Goal: Communication & Community: Answer question/provide support

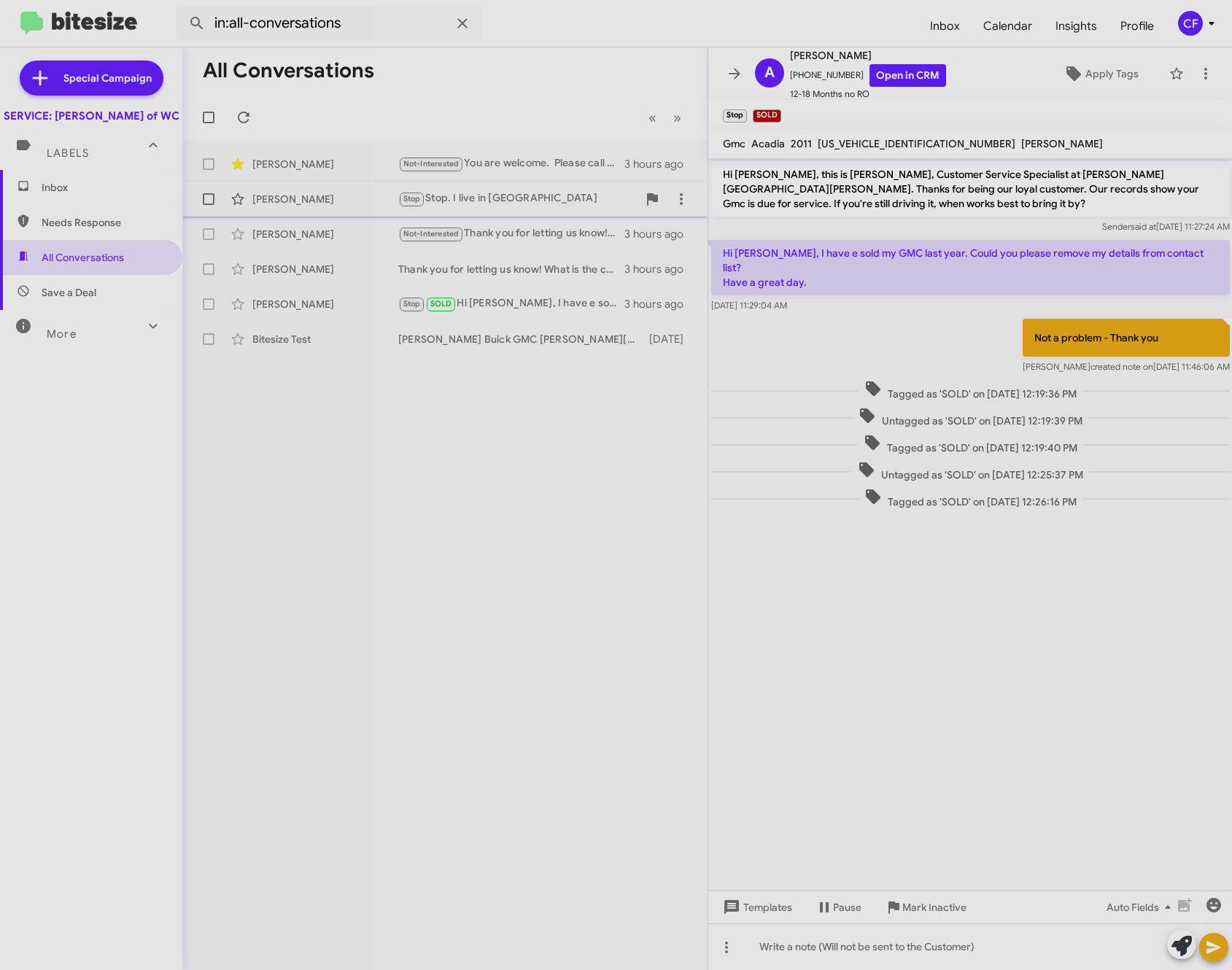
click at [316, 198] on div "[PERSON_NAME]" at bounding box center [325, 199] width 145 height 15
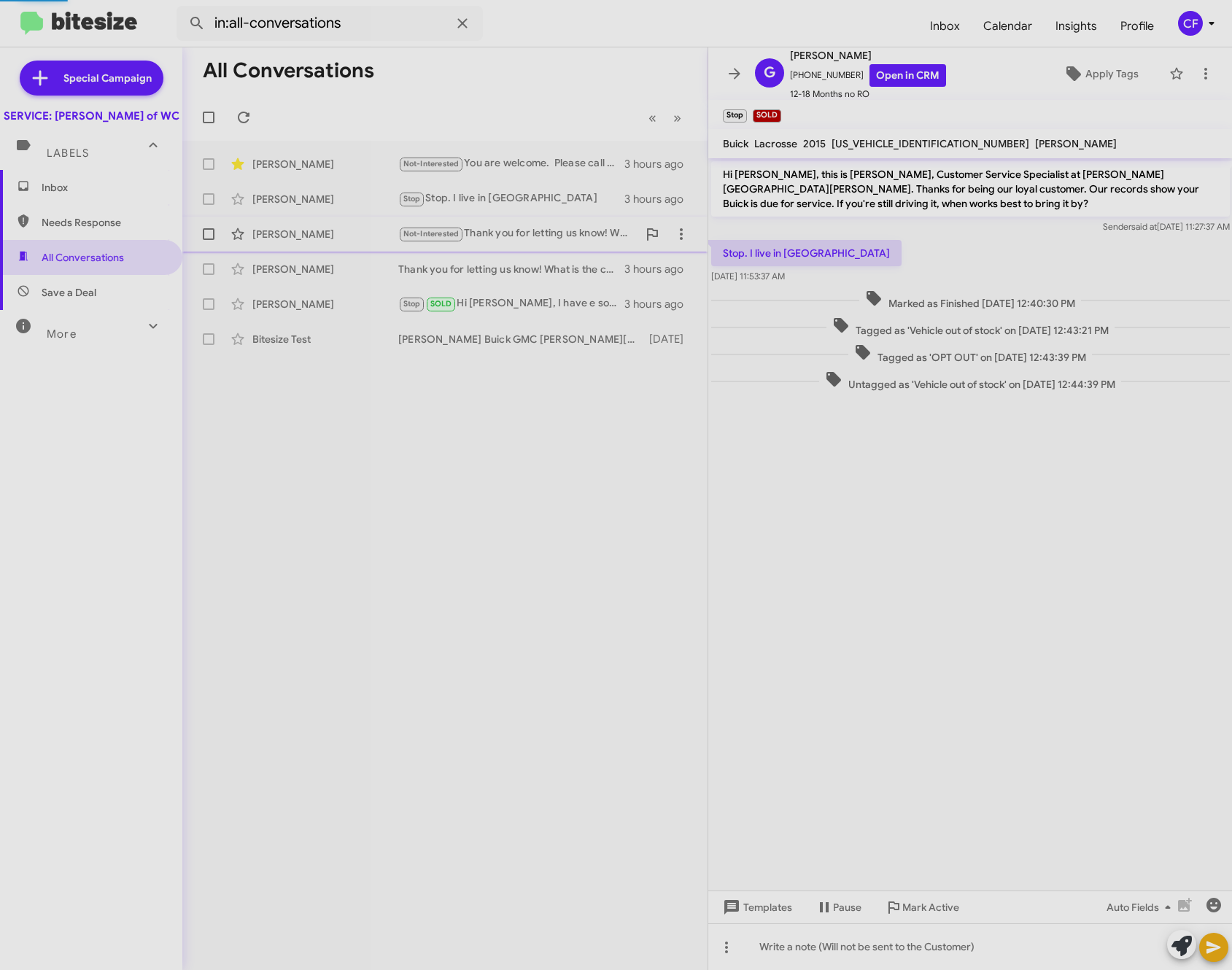
click at [296, 247] on div "[PERSON_NAME] Not-Interested Thank you for letting us know! We will mark that i…" at bounding box center [444, 234] width 502 height 29
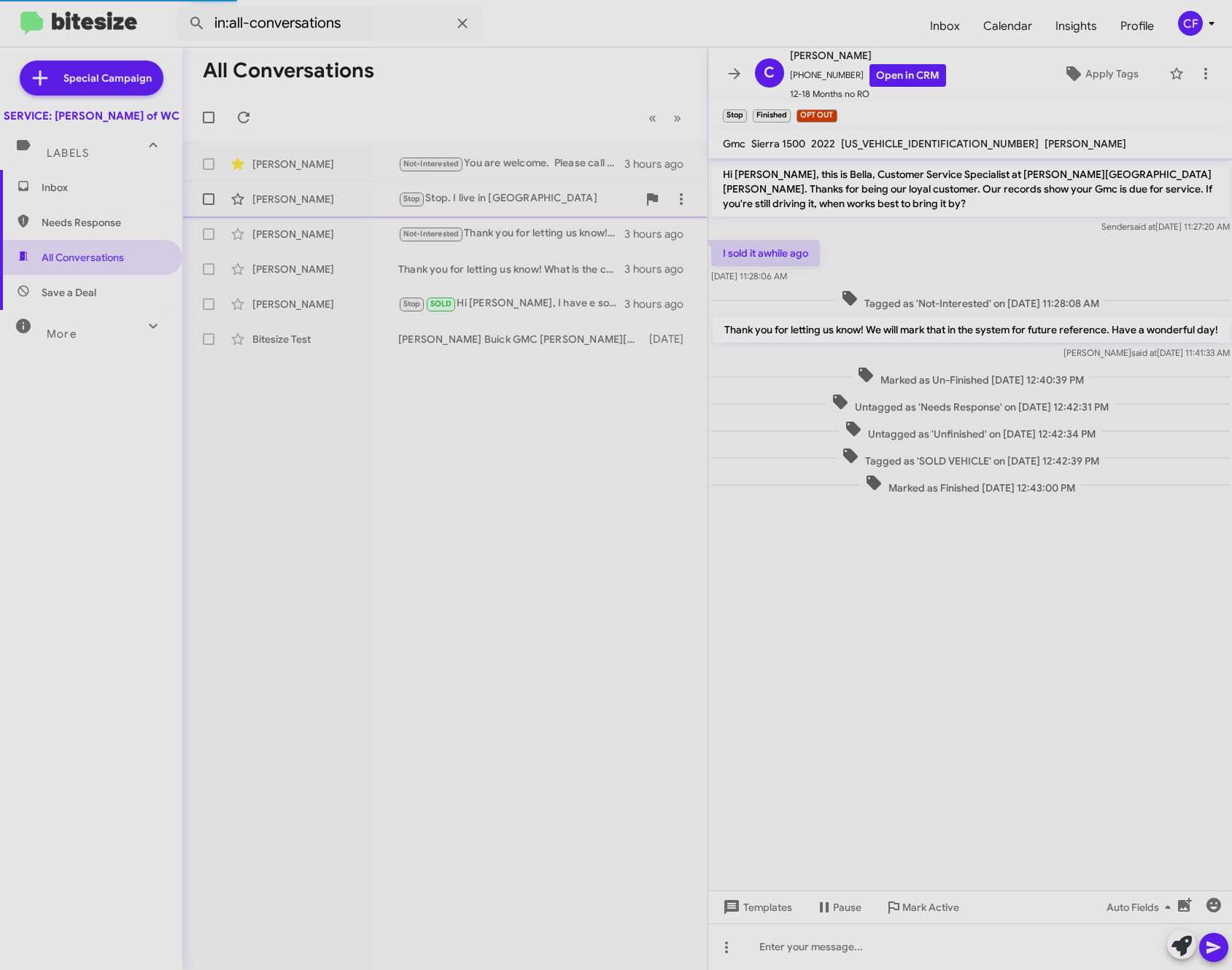
click at [320, 197] on div "[PERSON_NAME]" at bounding box center [325, 199] width 145 height 15
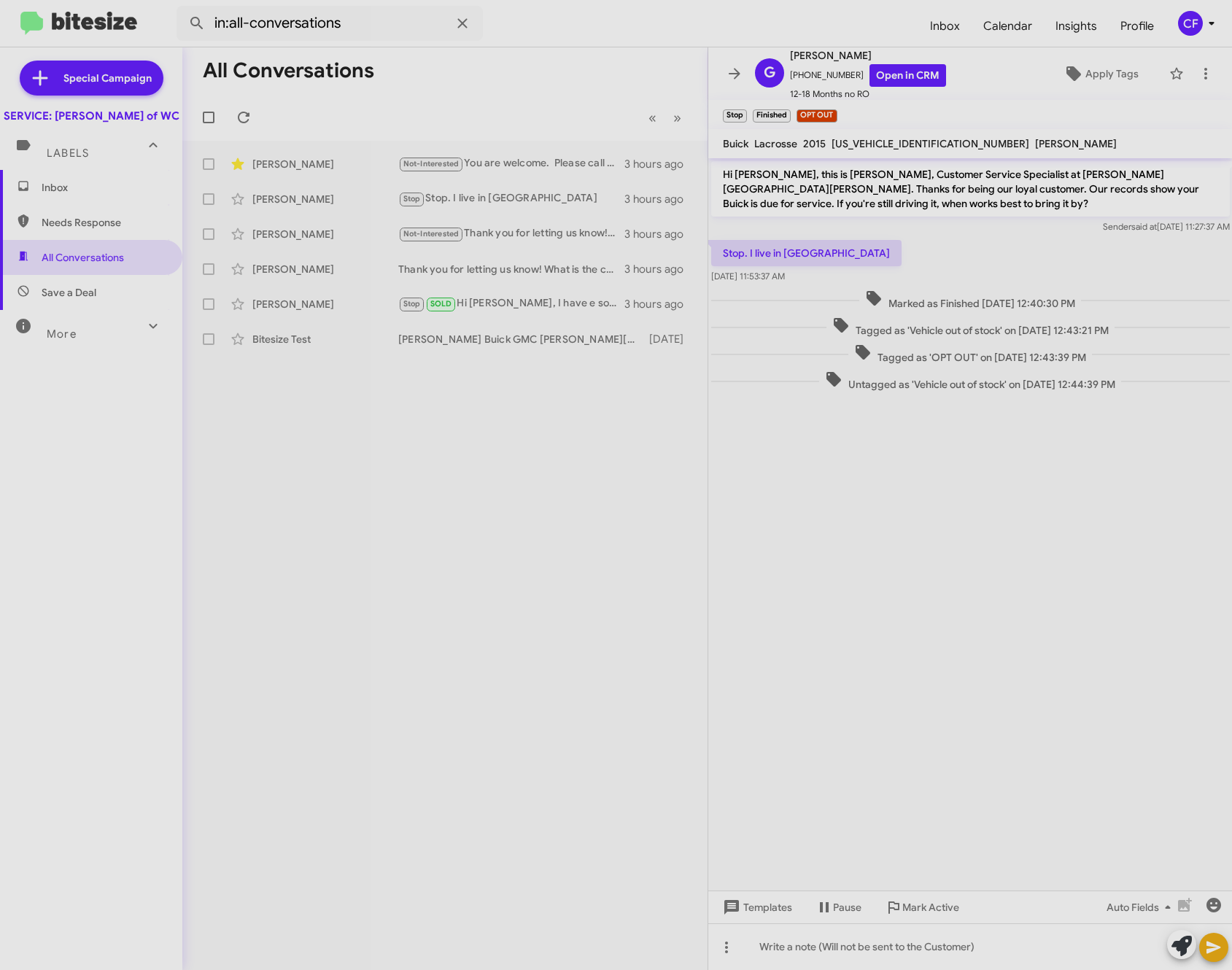
click at [92, 160] on div "Labels" at bounding box center [77, 146] width 130 height 27
click at [81, 154] on span "Labels" at bounding box center [67, 147] width 42 height 13
click at [84, 195] on span "Inbox" at bounding box center [103, 187] width 124 height 15
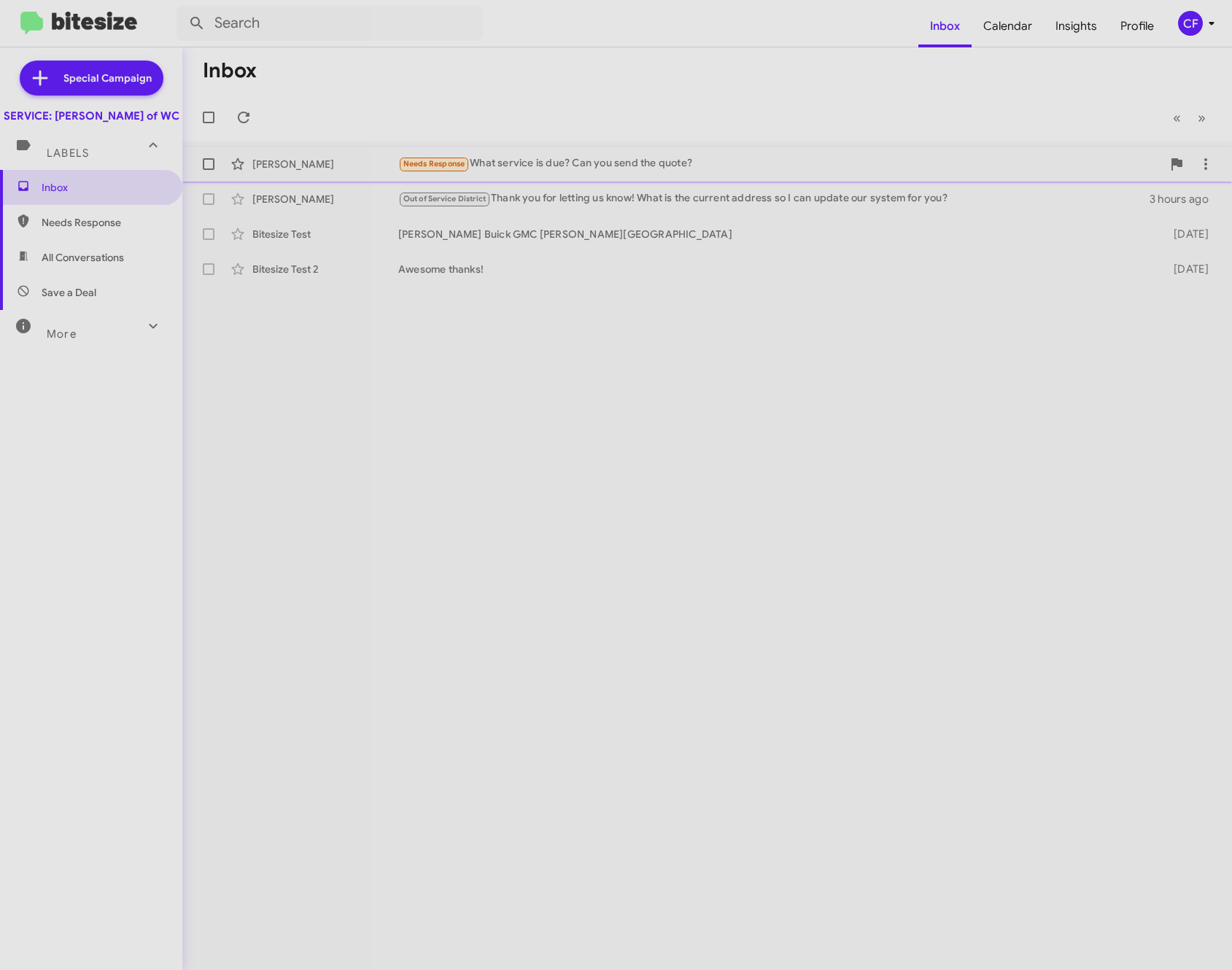
click at [658, 160] on div "Needs Response What service is due? Can you send the quote?" at bounding box center [780, 163] width 764 height 16
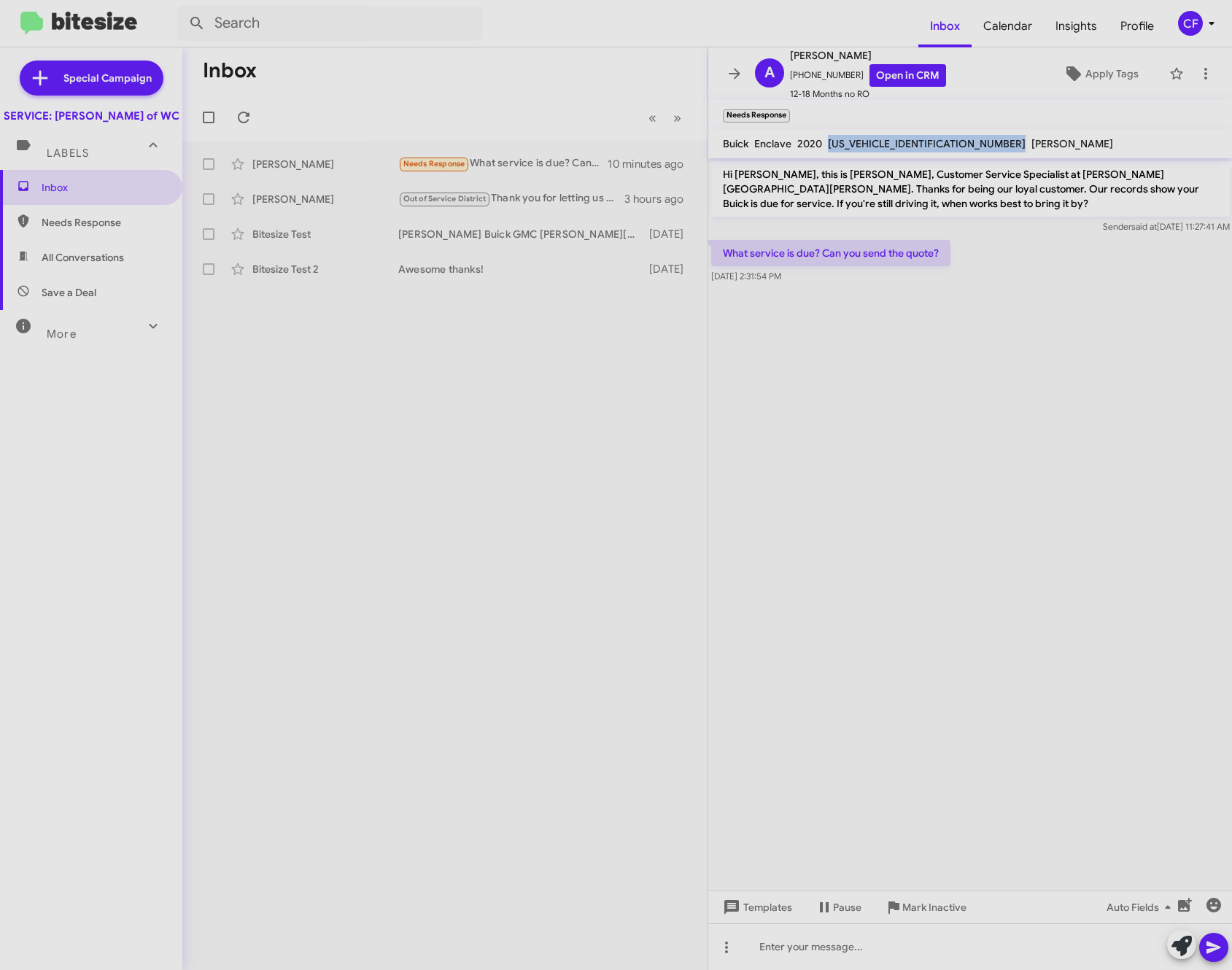
drag, startPoint x: 827, startPoint y: 143, endPoint x: 936, endPoint y: 139, distance: 109.1
click at [936, 139] on div "Buick Enclave [SECURITY_DATA] [US_VEHICLE_IDENTIFICATION_NUMBER] [PERSON_NAME]" at bounding box center [918, 144] width 396 height 17
copy span "[US_VEHICLE_IDENTIFICATION_NUMBER]"
click at [791, 429] on cdk-virtual-scroll-viewport "Hi [PERSON_NAME], this is [PERSON_NAME], Customer Service Specialist at [PERSON…" at bounding box center [970, 524] width 524 height 732
click at [1004, 428] on cdk-virtual-scroll-viewport "Hi [PERSON_NAME], this is [PERSON_NAME], Customer Service Specialist at [PERSON…" at bounding box center [970, 524] width 524 height 732
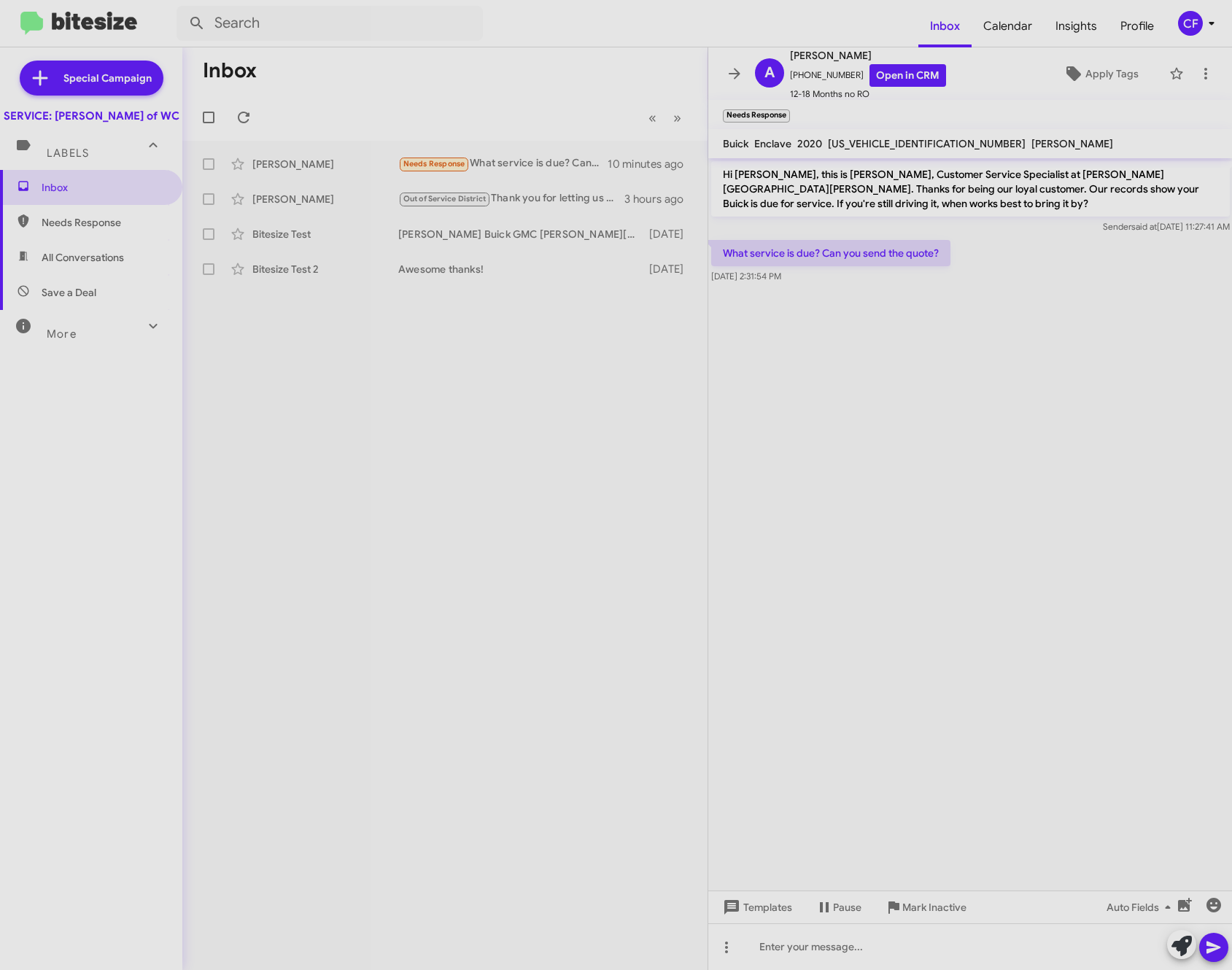
click at [1004, 428] on cdk-virtual-scroll-viewport "Hi [PERSON_NAME], this is [PERSON_NAME], Customer Service Specialist at [PERSON…" at bounding box center [970, 524] width 524 height 732
drag, startPoint x: 1004, startPoint y: 428, endPoint x: 879, endPoint y: 394, distance: 129.5
click at [879, 394] on cdk-virtual-scroll-viewport "Hi [PERSON_NAME], this is [PERSON_NAME], Customer Service Specialist at [PERSON…" at bounding box center [970, 524] width 524 height 732
click at [893, 935] on div at bounding box center [970, 947] width 524 height 46
click at [1053, 542] on cdk-virtual-scroll-viewport "Hi [PERSON_NAME], this is [PERSON_NAME], Customer Service Specialist at [PERSON…" at bounding box center [970, 524] width 524 height 732
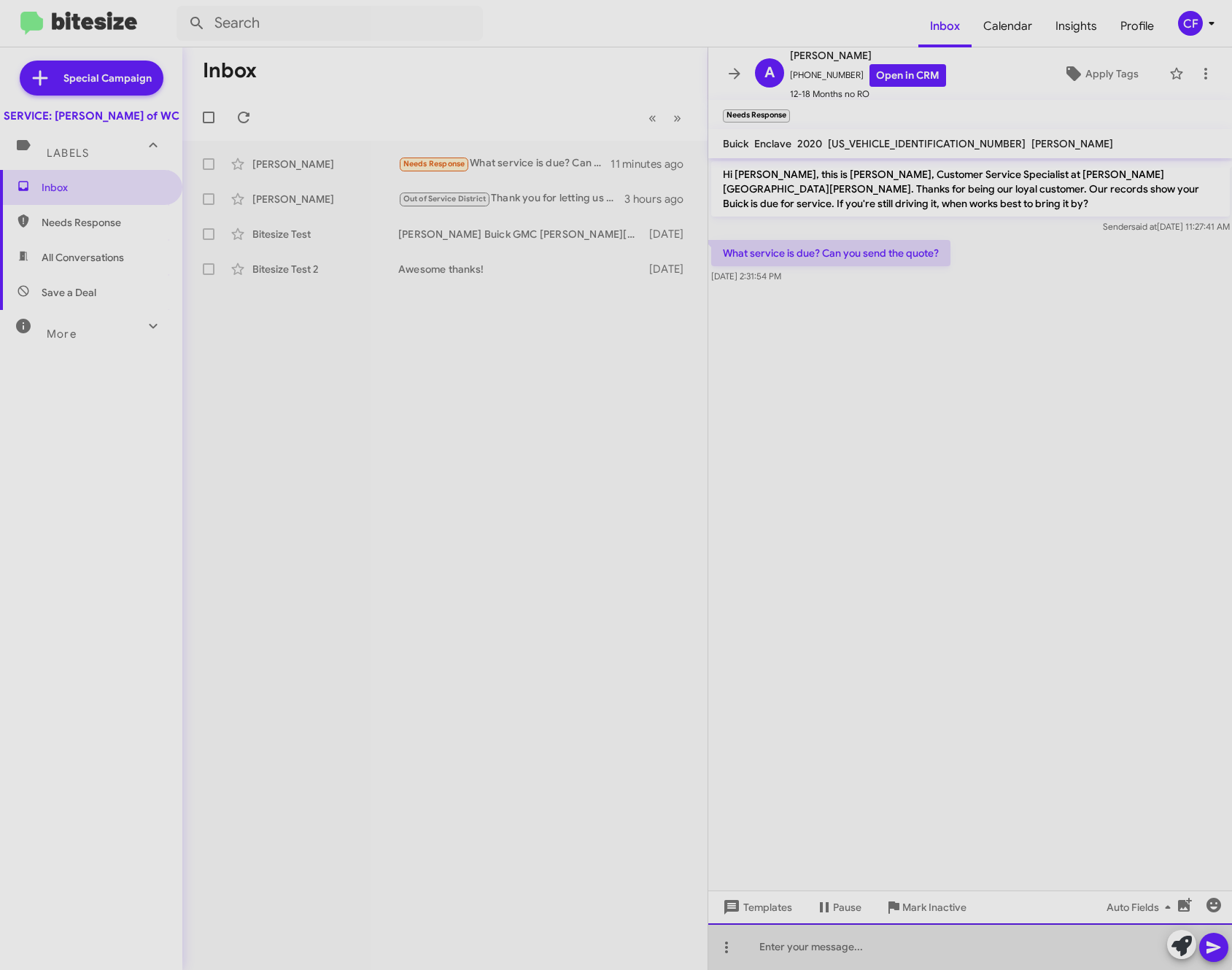
click at [849, 942] on div at bounding box center [970, 947] width 524 height 46
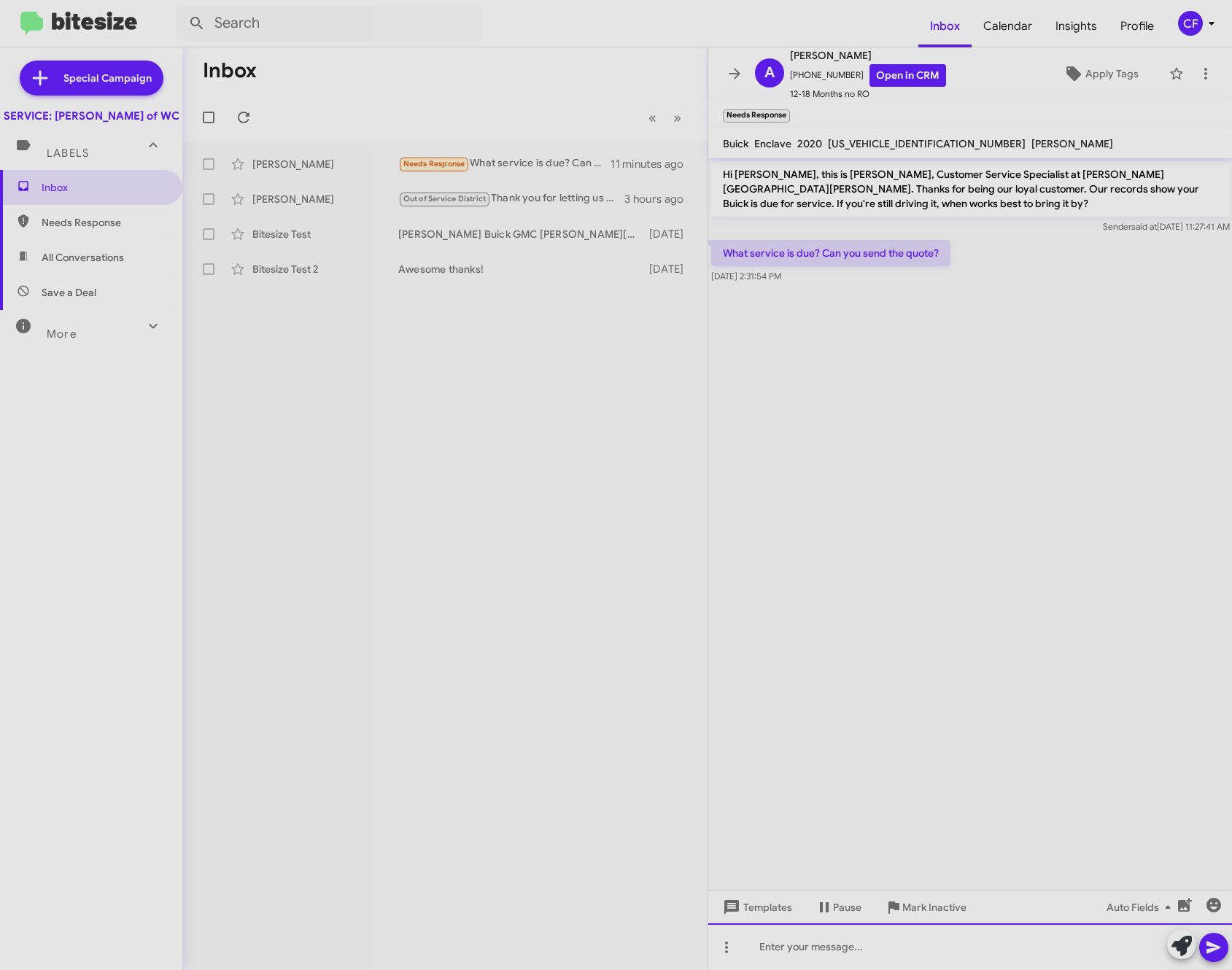
drag, startPoint x: 886, startPoint y: 957, endPoint x: 901, endPoint y: 930, distance: 30.9
click at [886, 957] on div at bounding box center [970, 947] width 524 height 46
click at [939, 953] on div at bounding box center [970, 947] width 524 height 46
click at [1001, 948] on div "Your oil change, Tire rotation and Safety check up." at bounding box center [970, 947] width 524 height 46
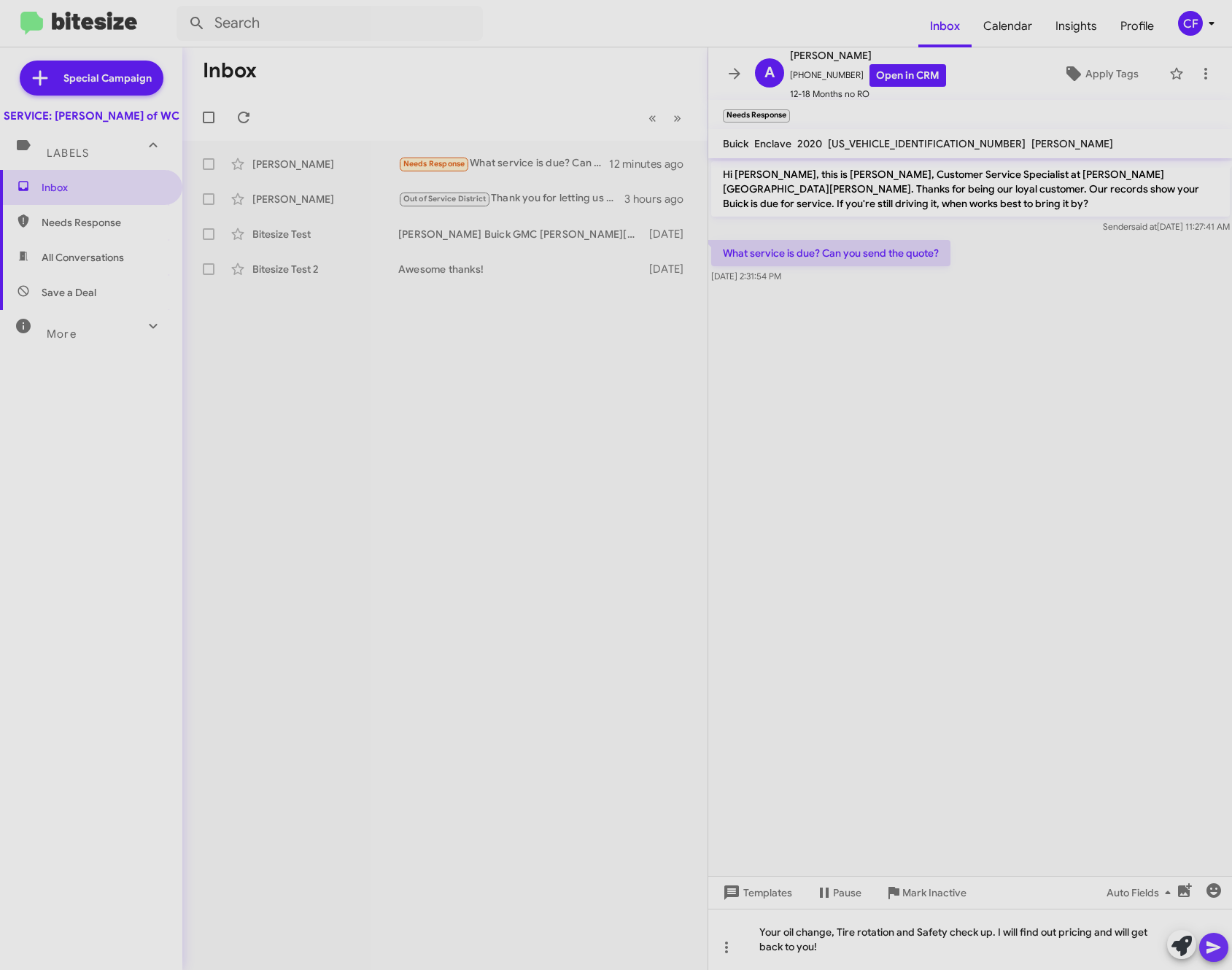
click at [1212, 955] on icon at bounding box center [1214, 948] width 17 height 17
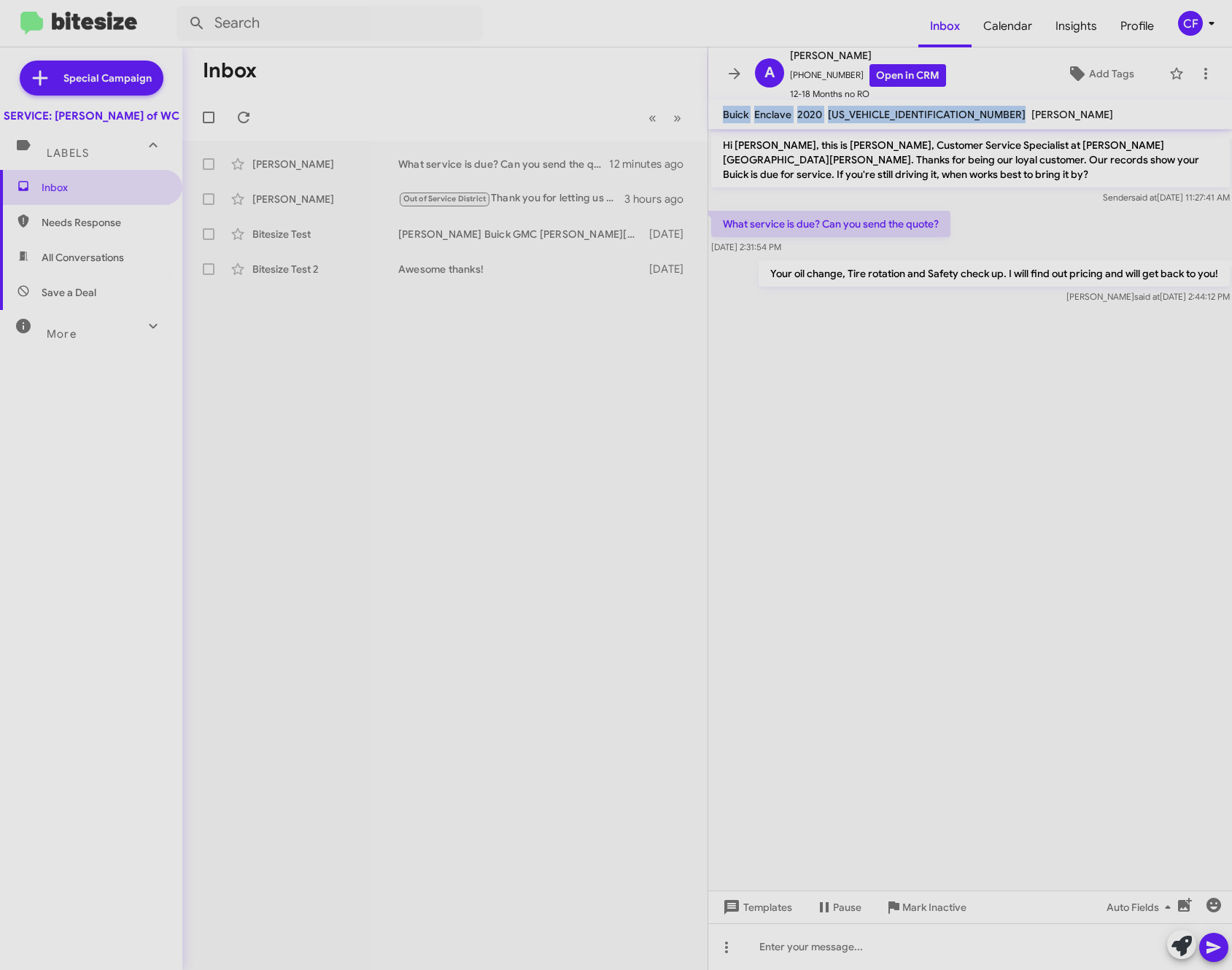
drag, startPoint x: 940, startPoint y: 114, endPoint x: 715, endPoint y: 119, distance: 225.1
click at [715, 119] on mat-toolbar "Buick Enclave [SECURITY_DATA] [US_VEHICLE_IDENTIFICATION_NUMBER] [PERSON_NAME]" at bounding box center [970, 114] width 524 height 29
copy div "Buick Enclave [SECURITY_DATA] [US_VEHICLE_IDENTIFICATION_NUMBER]"
click at [857, 935] on div at bounding box center [970, 947] width 524 height 46
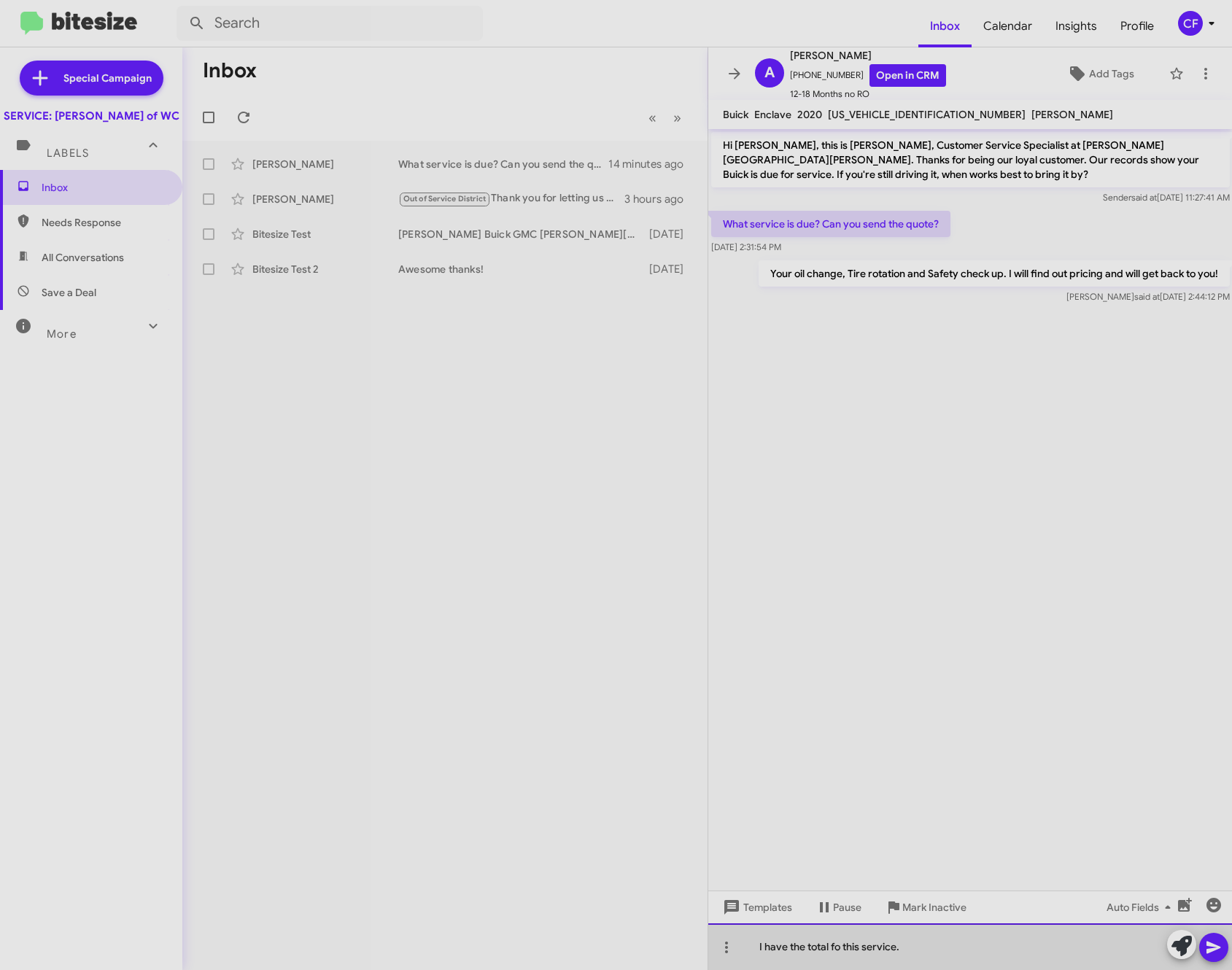
drag, startPoint x: 919, startPoint y: 955, endPoint x: 286, endPoint y: 883, distance: 637.1
click at [305, 887] on div "Inbox « Previous » Next [PERSON_NAME] What service is due? Can you send the quo…" at bounding box center [707, 509] width 1049 height 923
click at [1013, 958] on div "[PERSON_NAME] said it would be 89.95 plus tax." at bounding box center [970, 947] width 524 height 46
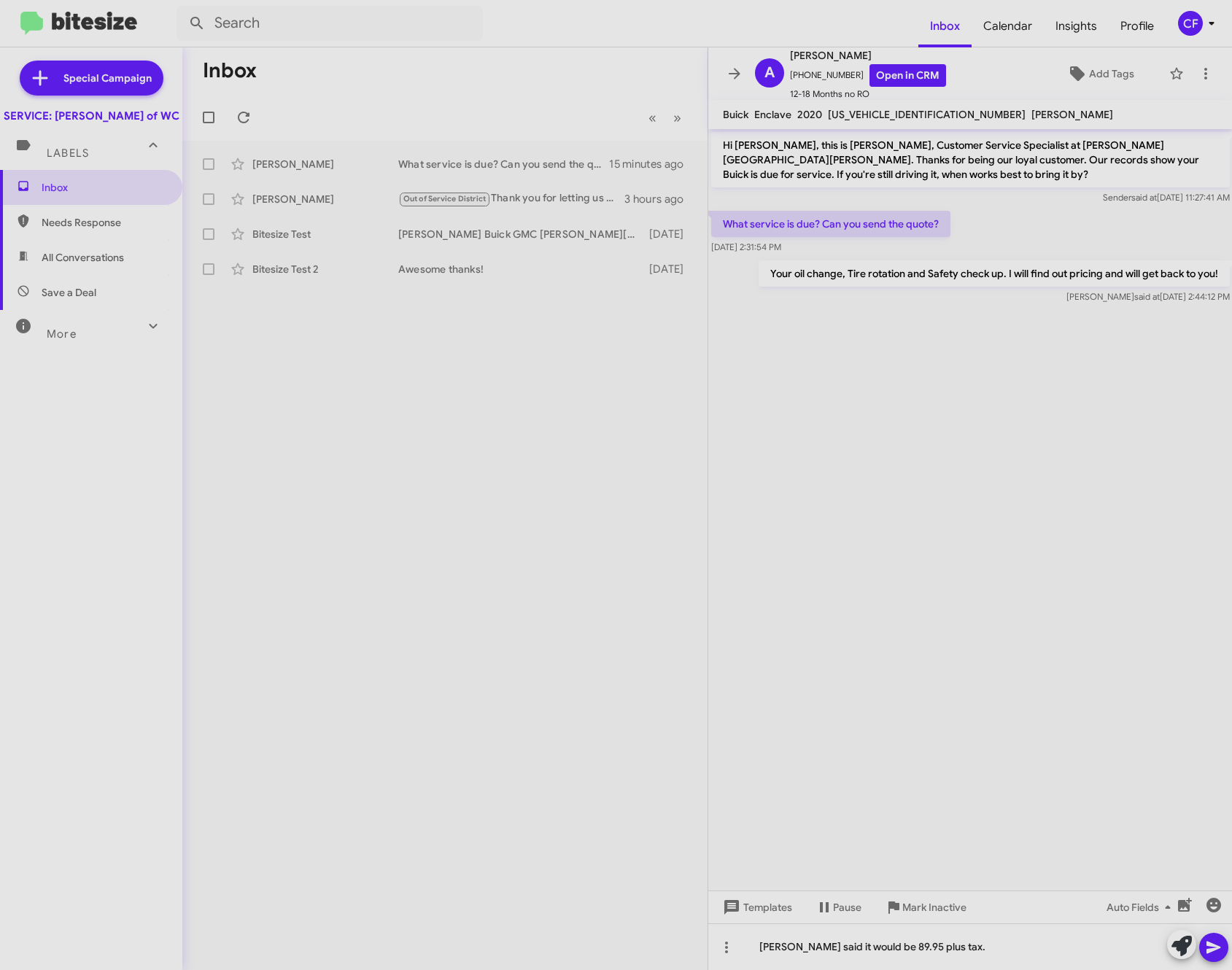
click at [1213, 947] on icon at bounding box center [1214, 948] width 14 height 12
click at [686, 440] on div "Inbox « Previous » Next [PERSON_NAME] Your oil change, Tire rotation and Safety…" at bounding box center [445, 509] width 525 height 923
click at [969, 519] on cdk-virtual-scroll-viewport "Hi [PERSON_NAME], this is [PERSON_NAME], Customer Service Specialist at [PERSON…" at bounding box center [970, 510] width 524 height 762
click at [413, 539] on div "Inbox « Previous » Next [PERSON_NAME] Your oil change, Tire rotation and Safety…" at bounding box center [445, 509] width 525 height 923
click at [810, 90] on body "Inbox Calendar Insights Profile CF Special Campaign SERVICE: [PERSON_NAME] of W…" at bounding box center [616, 485] width 1232 height 970
